Goal: Information Seeking & Learning: Check status

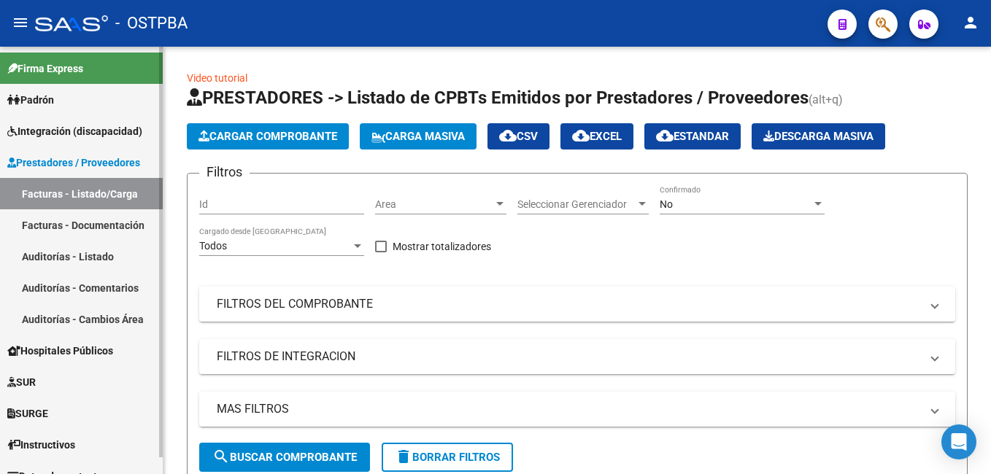
click at [54, 100] on span "Padrón" at bounding box center [30, 100] width 47 height 16
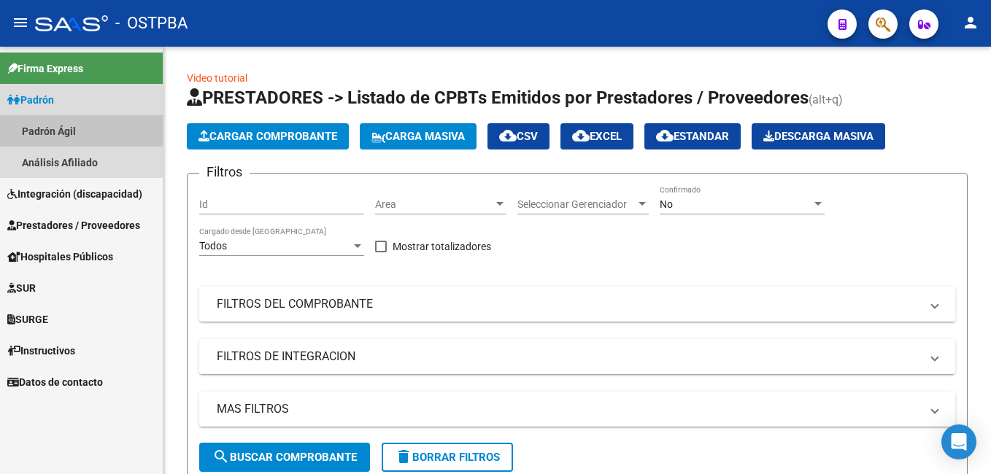
click at [49, 126] on link "Padrón Ágil" at bounding box center [81, 130] width 163 height 31
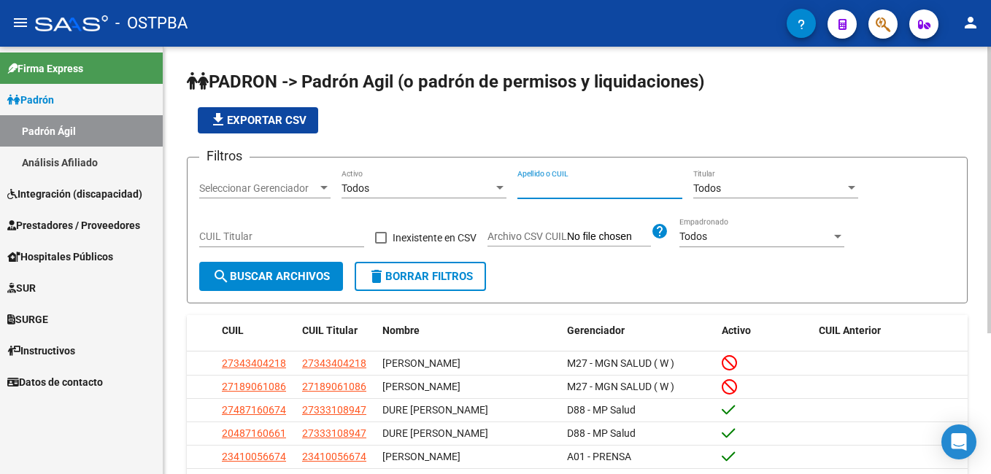
click at [598, 193] on input "Apellido o CUIL" at bounding box center [600, 188] width 165 height 12
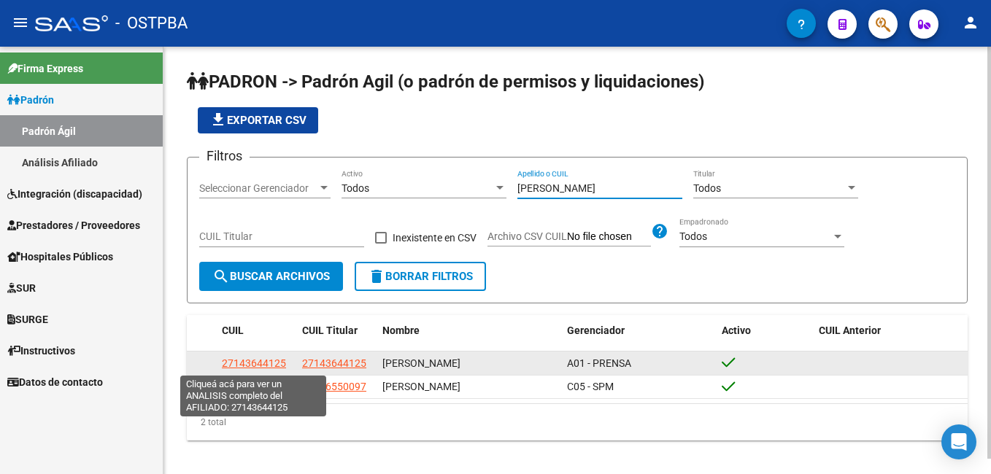
type input "[PERSON_NAME]"
click at [267, 365] on span "27143644125" at bounding box center [254, 364] width 64 height 12
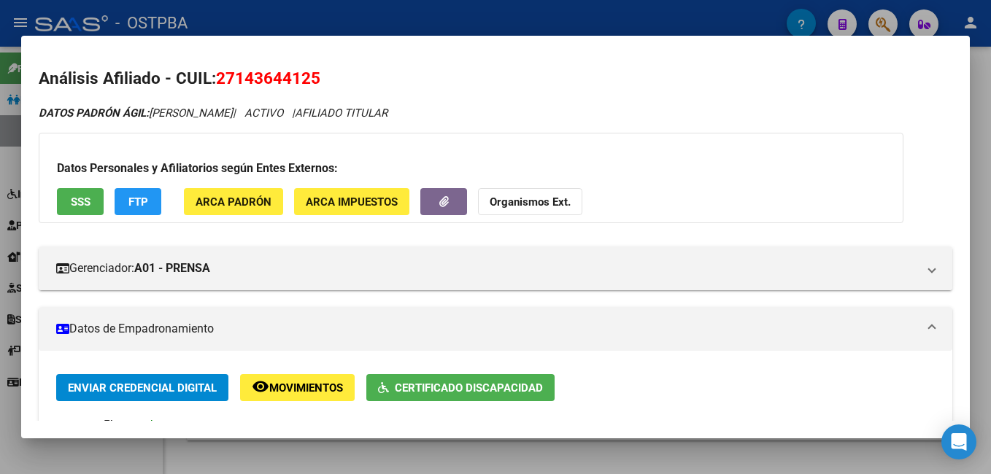
click at [149, 204] on button "FTP" at bounding box center [138, 201] width 47 height 27
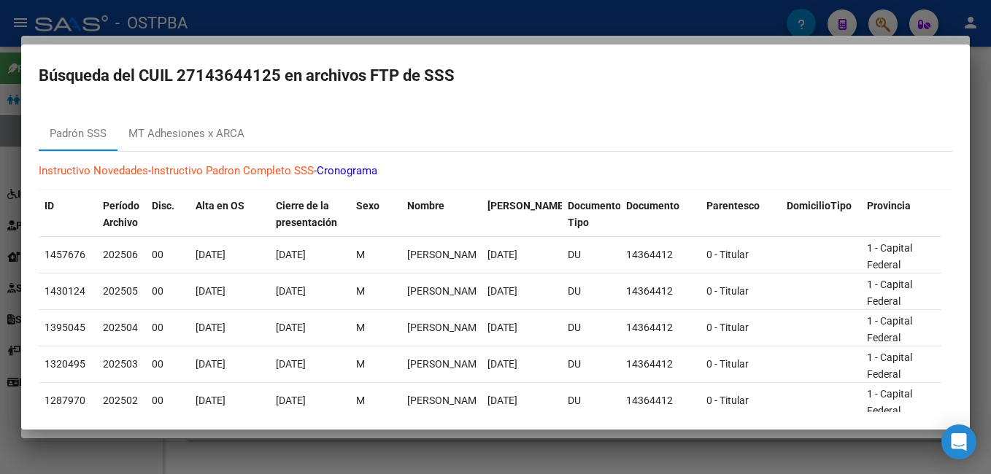
click at [525, 14] on div at bounding box center [495, 237] width 991 height 474
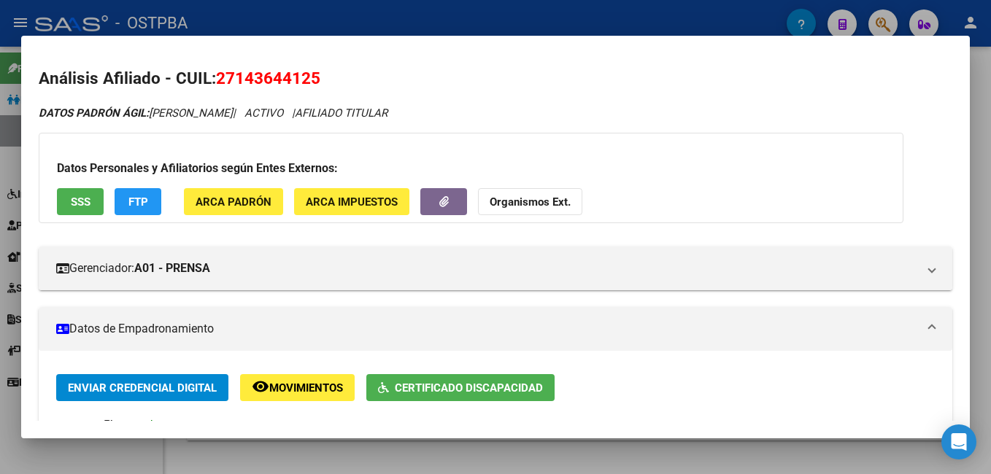
click at [227, 18] on div at bounding box center [495, 237] width 991 height 474
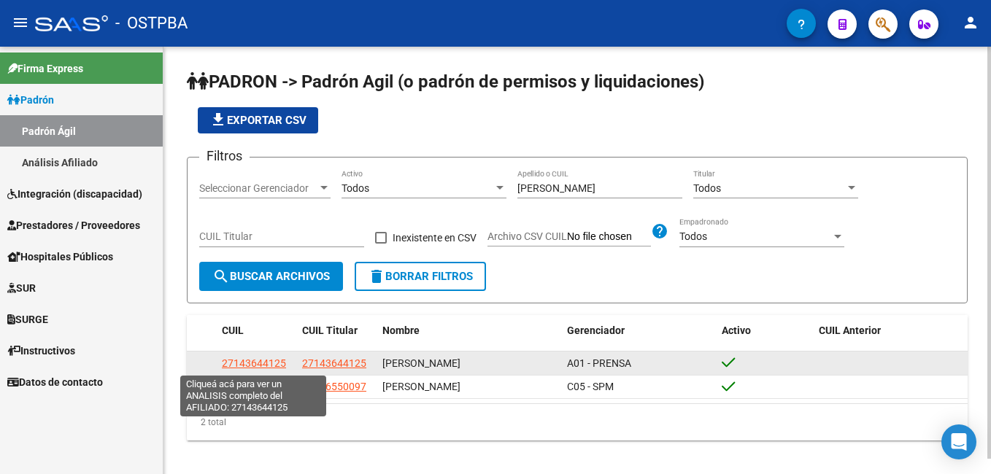
click at [237, 369] on span "27143644125" at bounding box center [254, 364] width 64 height 12
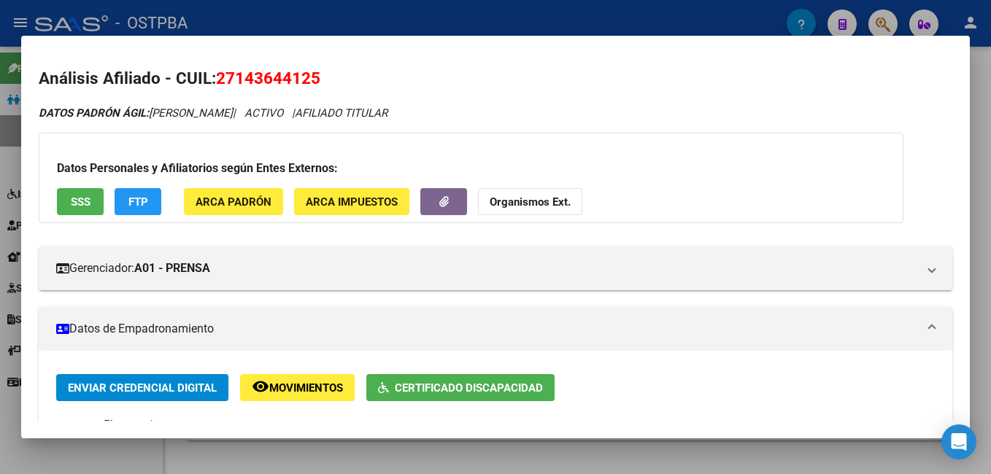
drag, startPoint x: 217, startPoint y: 75, endPoint x: 328, endPoint y: 71, distance: 111.0
click at [328, 71] on h2 "Análisis Afiliado - CUIL: 27143644125" at bounding box center [496, 78] width 914 height 25
drag, startPoint x: 328, startPoint y: 71, endPoint x: 286, endPoint y: 76, distance: 41.9
copy span "27143644125"
click at [520, 201] on strong "Organismos Ext." at bounding box center [530, 202] width 81 height 13
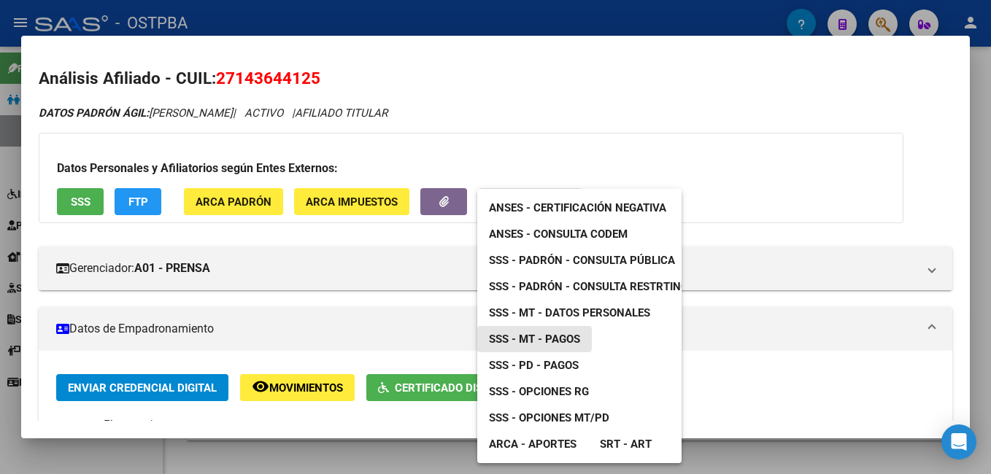
click at [528, 336] on span "SSS - MT - Pagos" at bounding box center [534, 339] width 91 height 13
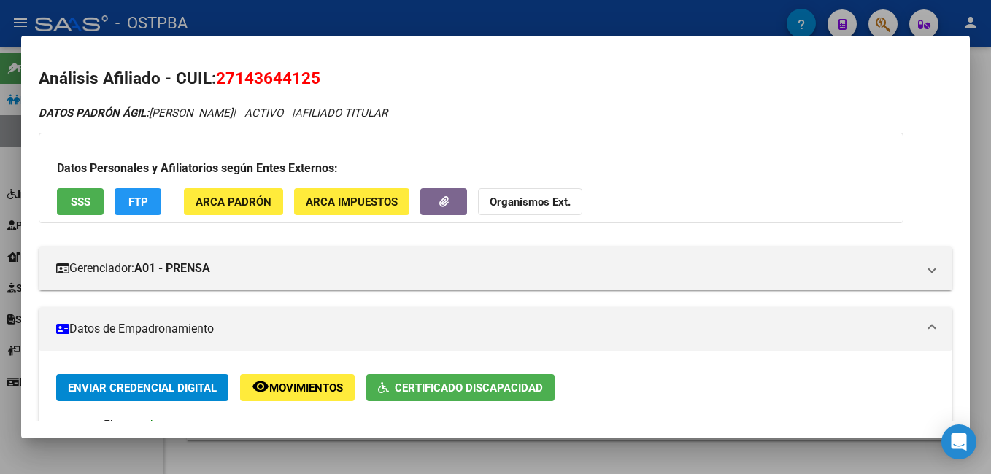
click at [330, 6] on div at bounding box center [495, 237] width 991 height 474
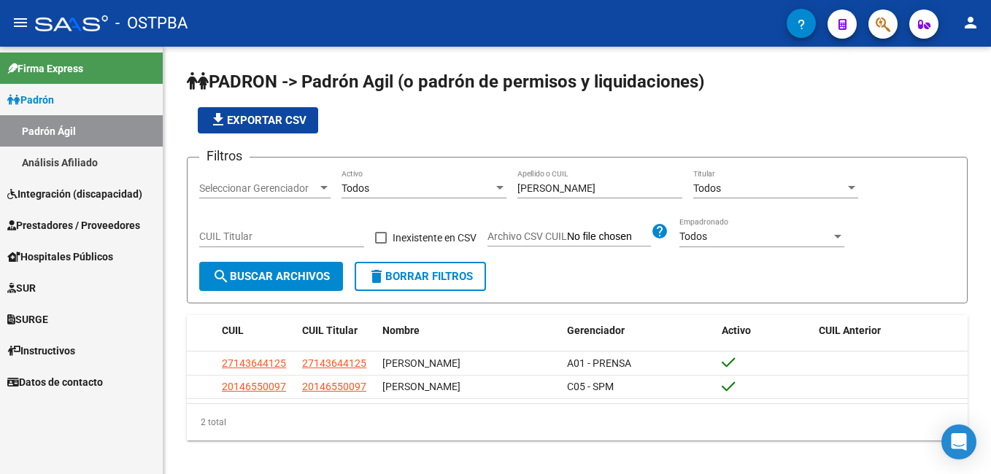
click at [82, 161] on link "Análisis Afiliado" at bounding box center [81, 162] width 163 height 31
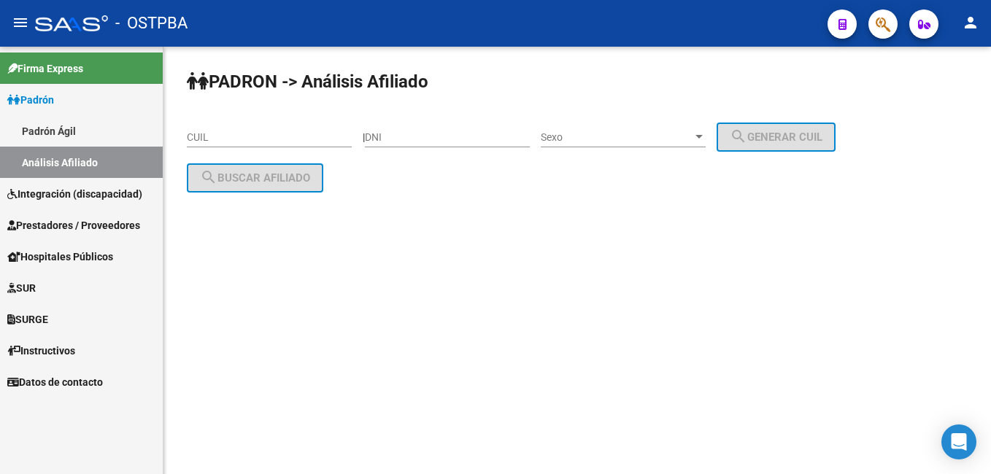
click at [440, 144] on div "DNI" at bounding box center [447, 132] width 165 height 29
type input "5572400"
click at [703, 137] on div at bounding box center [699, 137] width 7 height 4
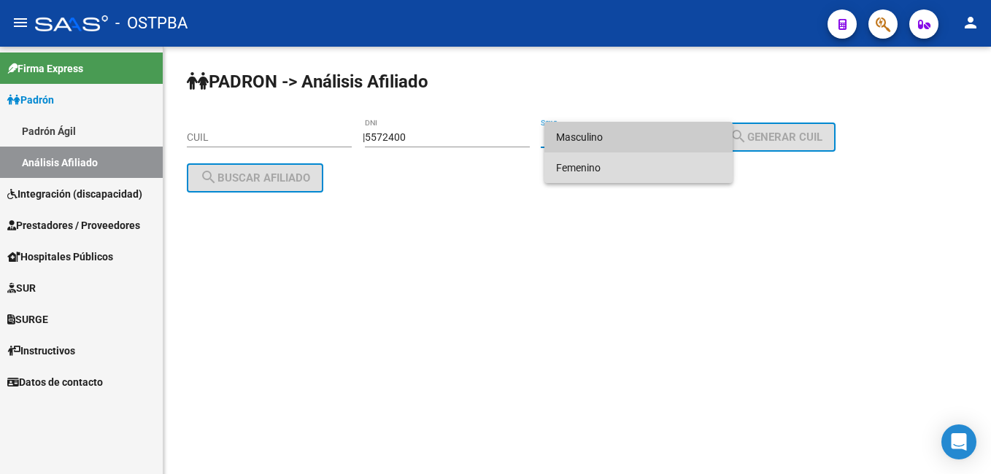
click at [633, 172] on span "Femenino" at bounding box center [638, 168] width 165 height 31
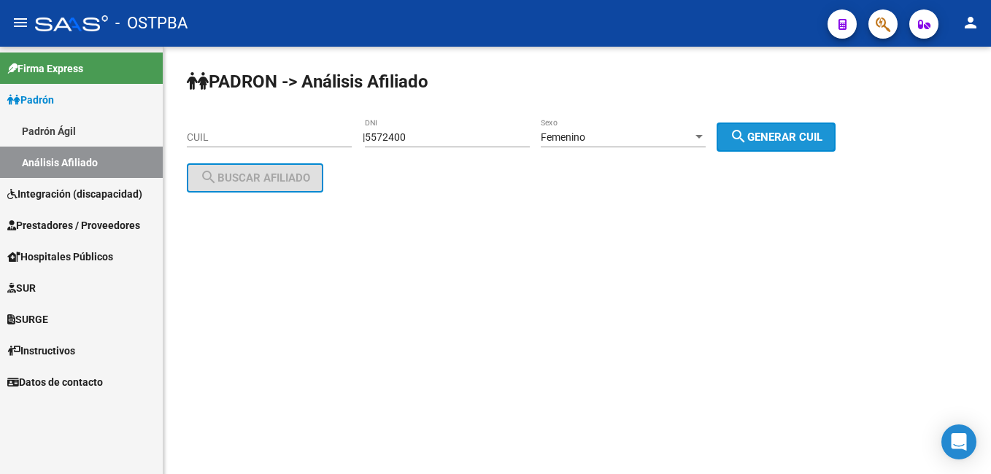
click at [796, 139] on span "search Generar CUIL" at bounding box center [776, 137] width 93 height 13
type input "27-05572400-3"
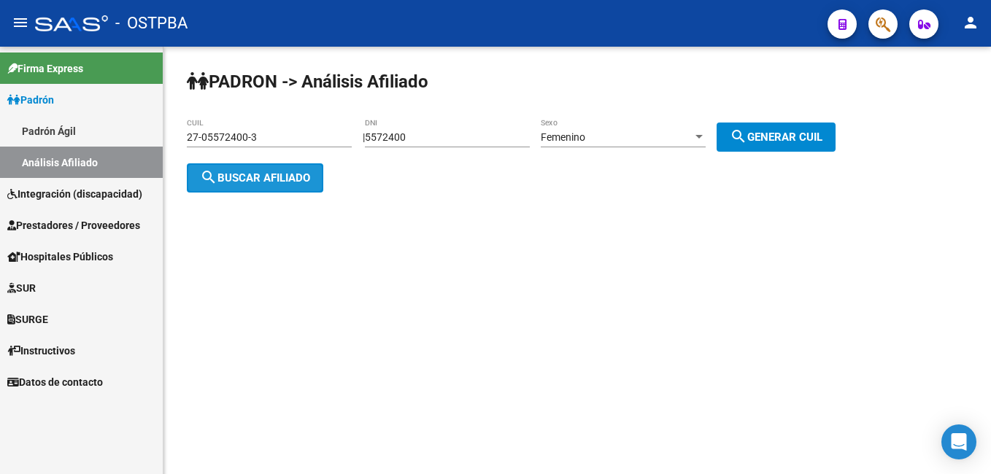
click at [299, 177] on span "search Buscar afiliado" at bounding box center [255, 178] width 110 height 13
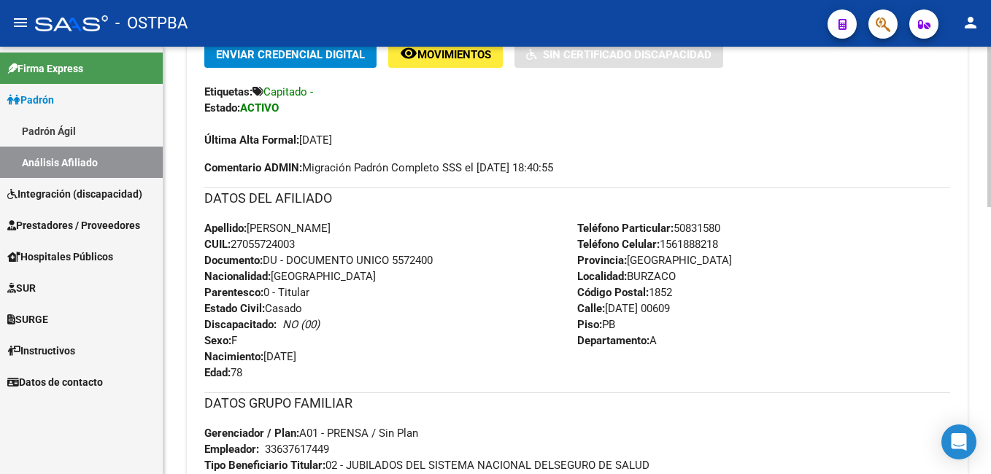
scroll to position [365, 0]
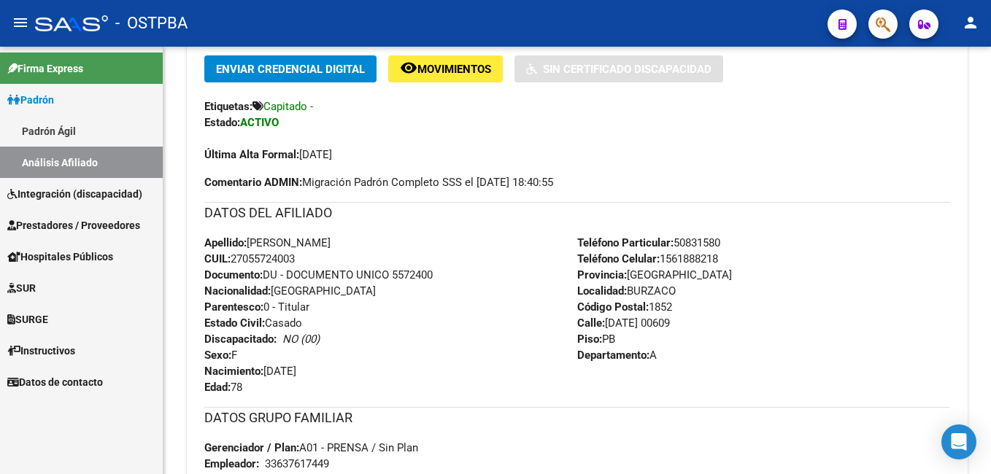
click at [277, 25] on div "- OSTPBA" at bounding box center [425, 23] width 781 height 32
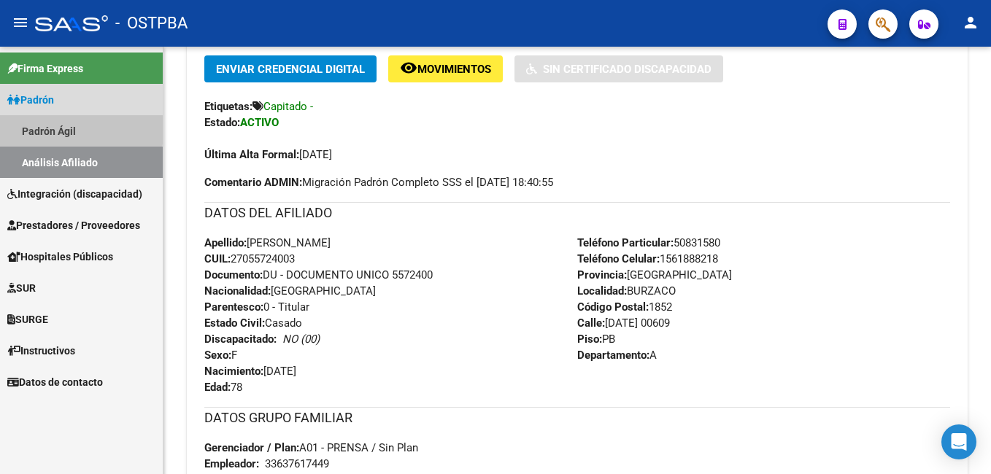
click at [50, 127] on link "Padrón Ágil" at bounding box center [81, 130] width 163 height 31
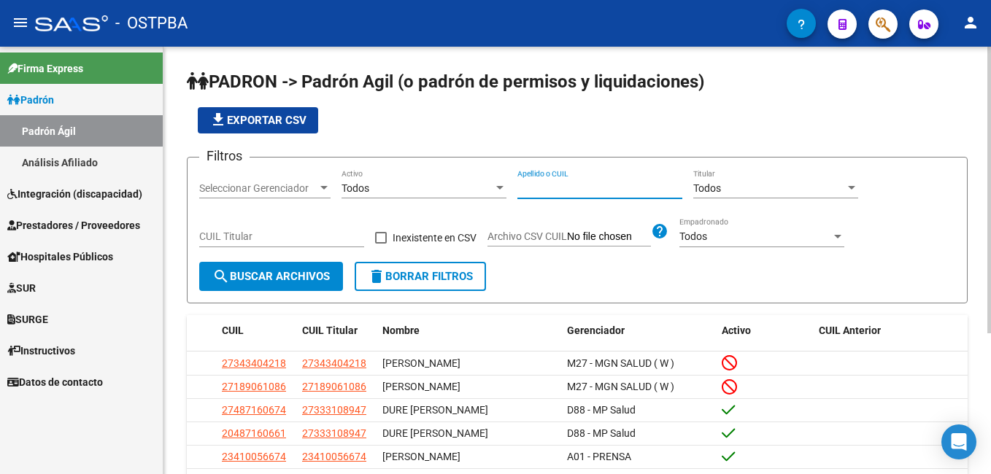
click at [593, 186] on input "Apellido o CUIL" at bounding box center [600, 188] width 165 height 12
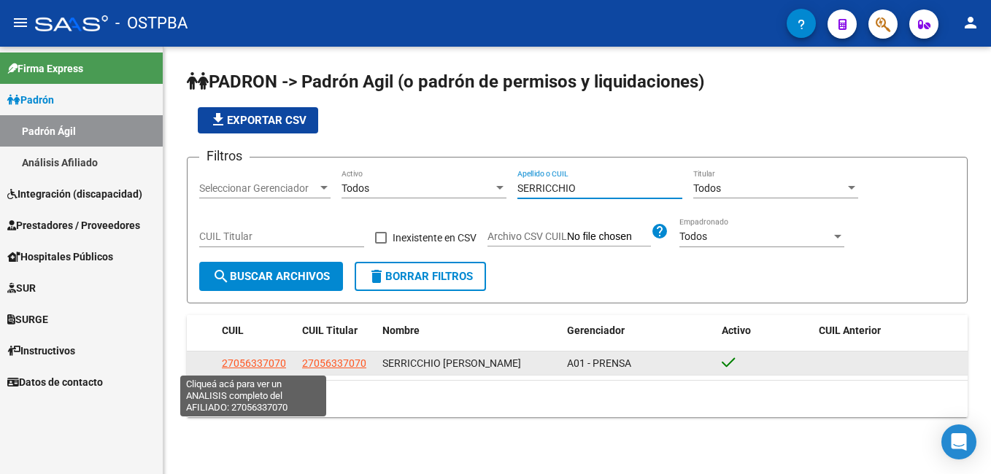
type input "SERRICCHIO"
click at [261, 358] on span "27056337070" at bounding box center [254, 364] width 64 height 12
type textarea "27056337070"
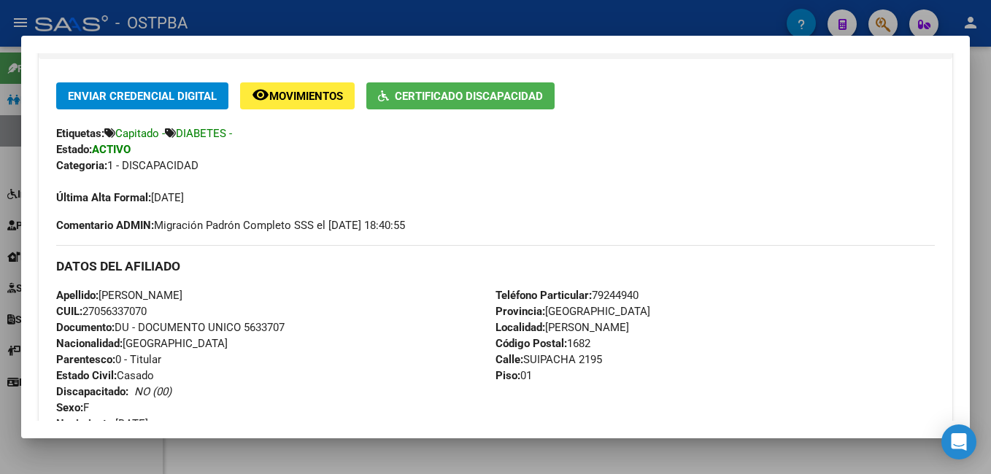
scroll to position [219, 0]
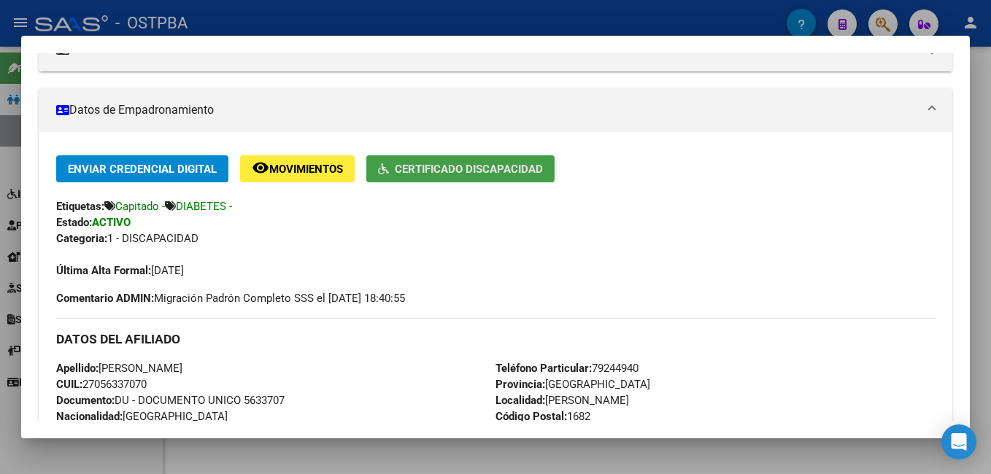
click at [435, 168] on span "Certificado Discapacidad" at bounding box center [469, 169] width 148 height 13
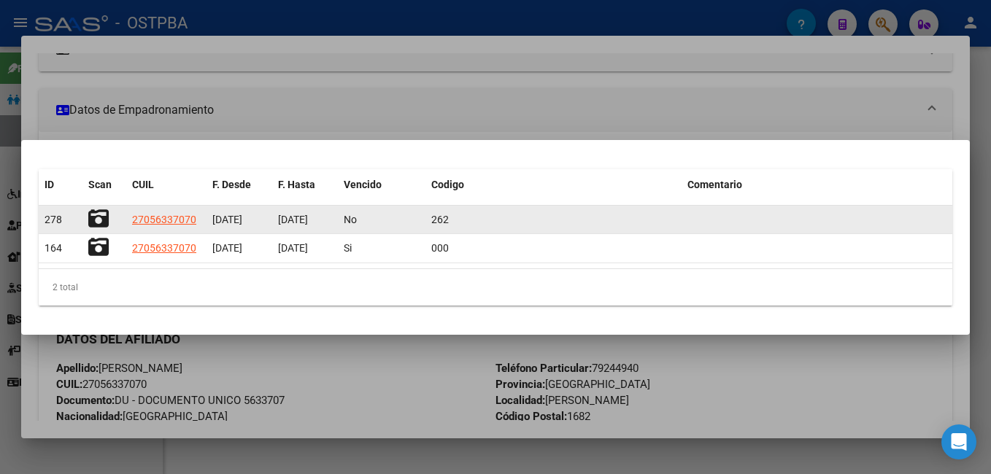
click at [91, 218] on icon at bounding box center [98, 219] width 20 height 20
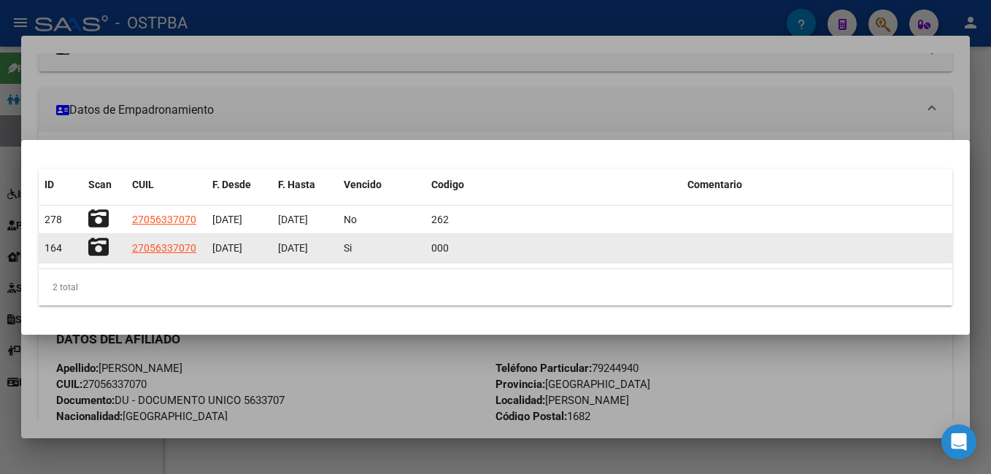
click at [100, 250] on icon at bounding box center [98, 247] width 20 height 20
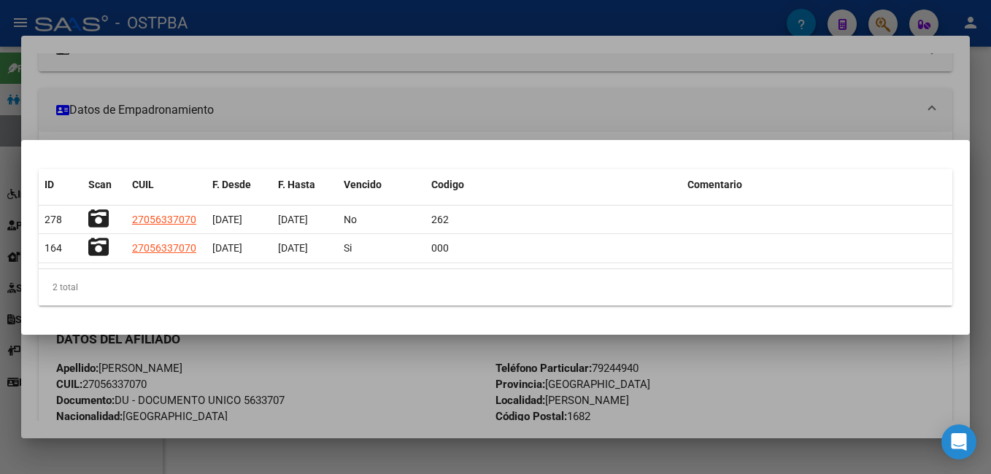
click at [393, 3] on div at bounding box center [495, 237] width 991 height 474
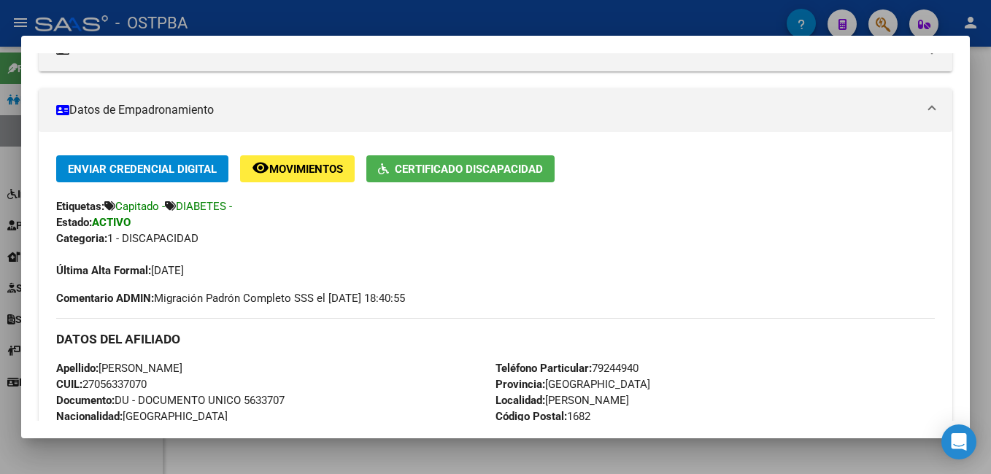
click at [507, 26] on div at bounding box center [495, 237] width 991 height 474
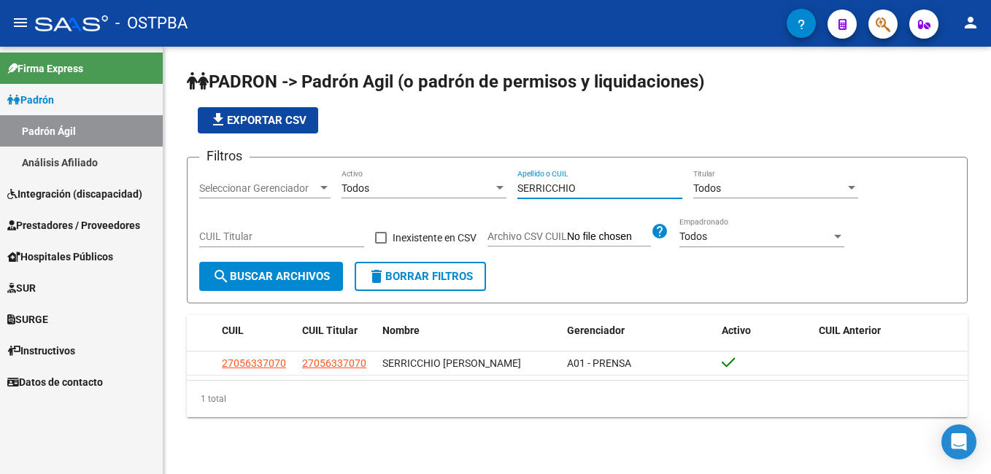
drag, startPoint x: 587, startPoint y: 185, endPoint x: 506, endPoint y: 179, distance: 81.3
click at [506, 179] on div "Filtros Seleccionar Gerenciador Seleccionar Gerenciador Todos Activo [PERSON_NA…" at bounding box center [577, 215] width 756 height 93
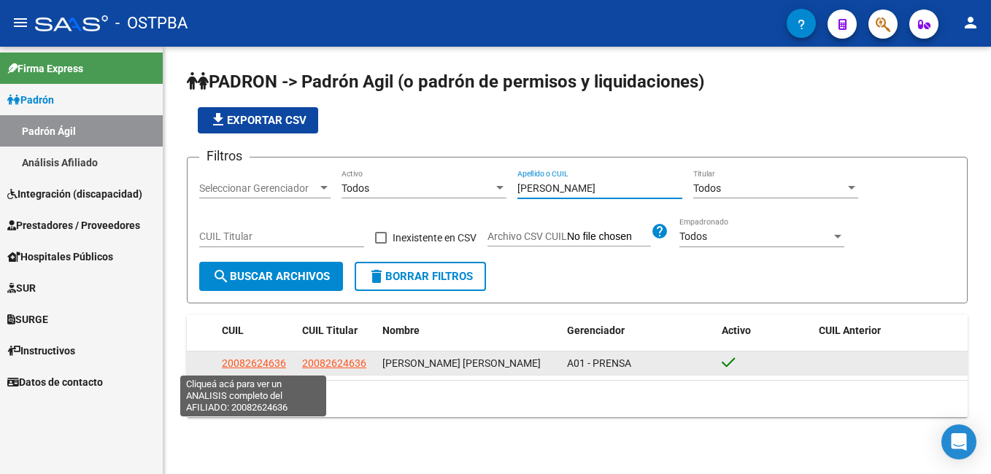
type input "[PERSON_NAME]"
click at [247, 361] on span "20082624636" at bounding box center [254, 364] width 64 height 12
type textarea "20082624636"
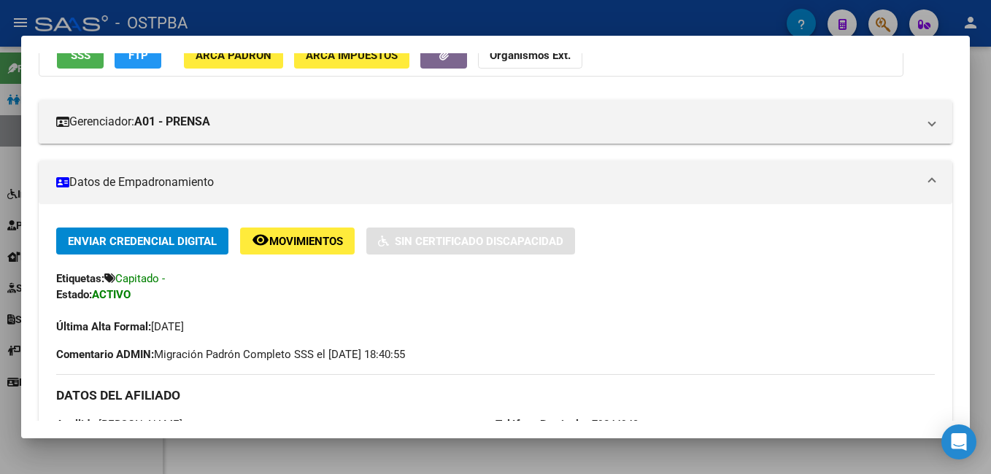
scroll to position [146, 0]
